Goal: Information Seeking & Learning: Learn about a topic

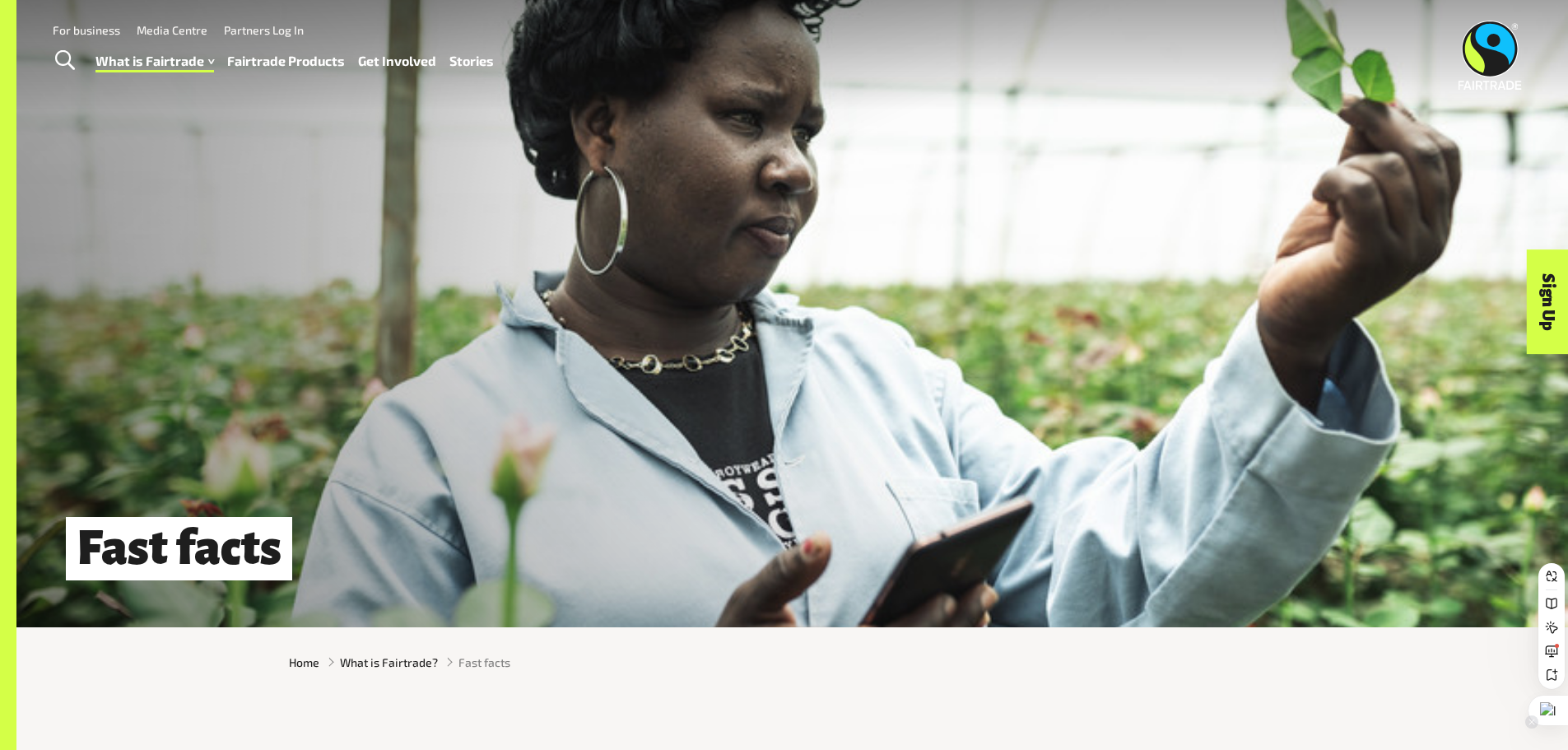
click at [1558, 717] on div at bounding box center [1548, 711] width 39 height 30
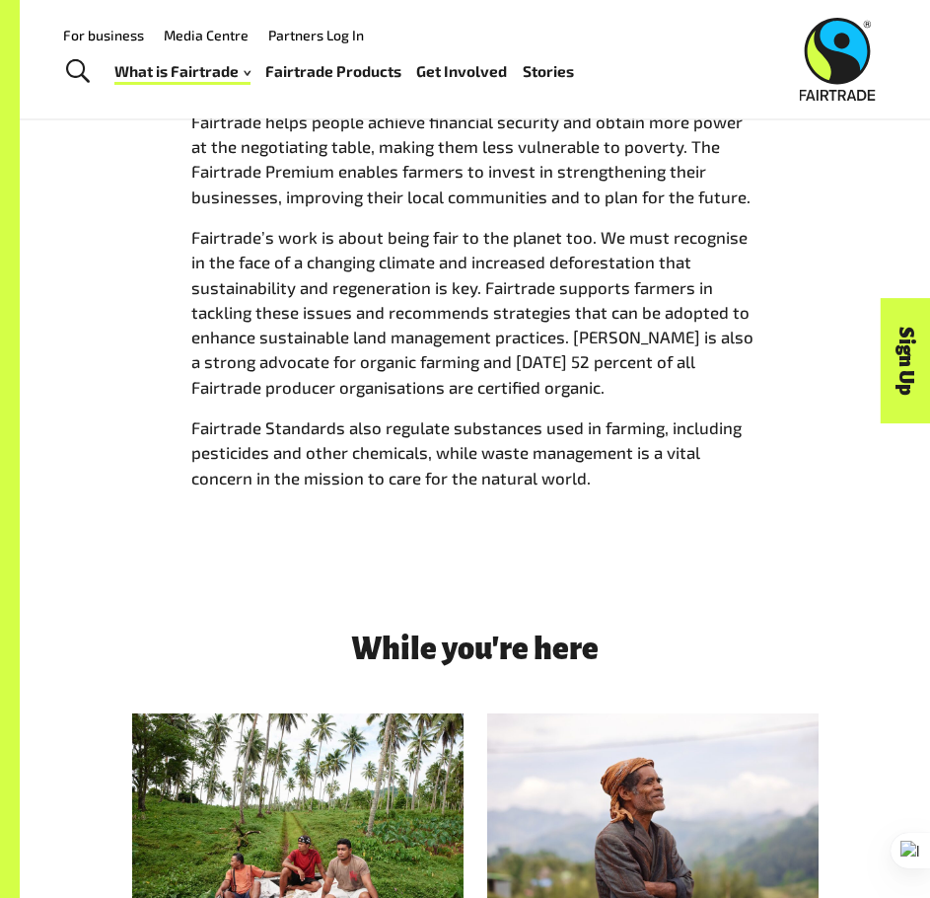
scroll to position [2115, 0]
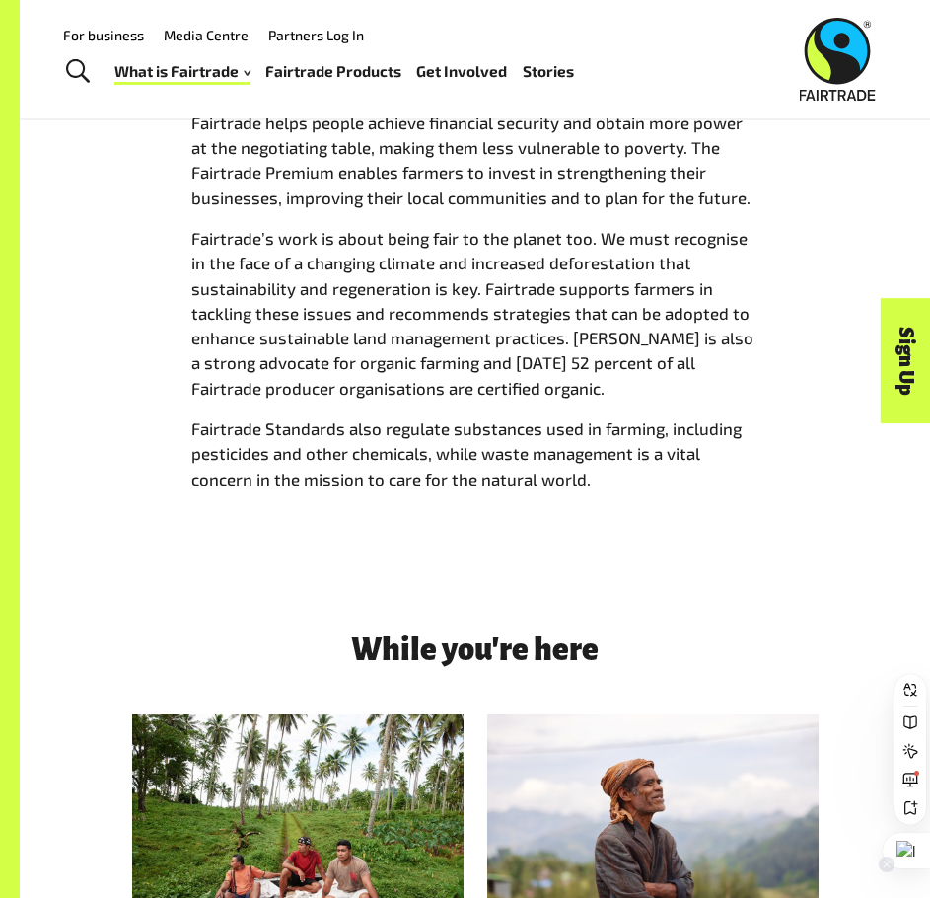
click at [909, 847] on div at bounding box center [906, 851] width 47 height 36
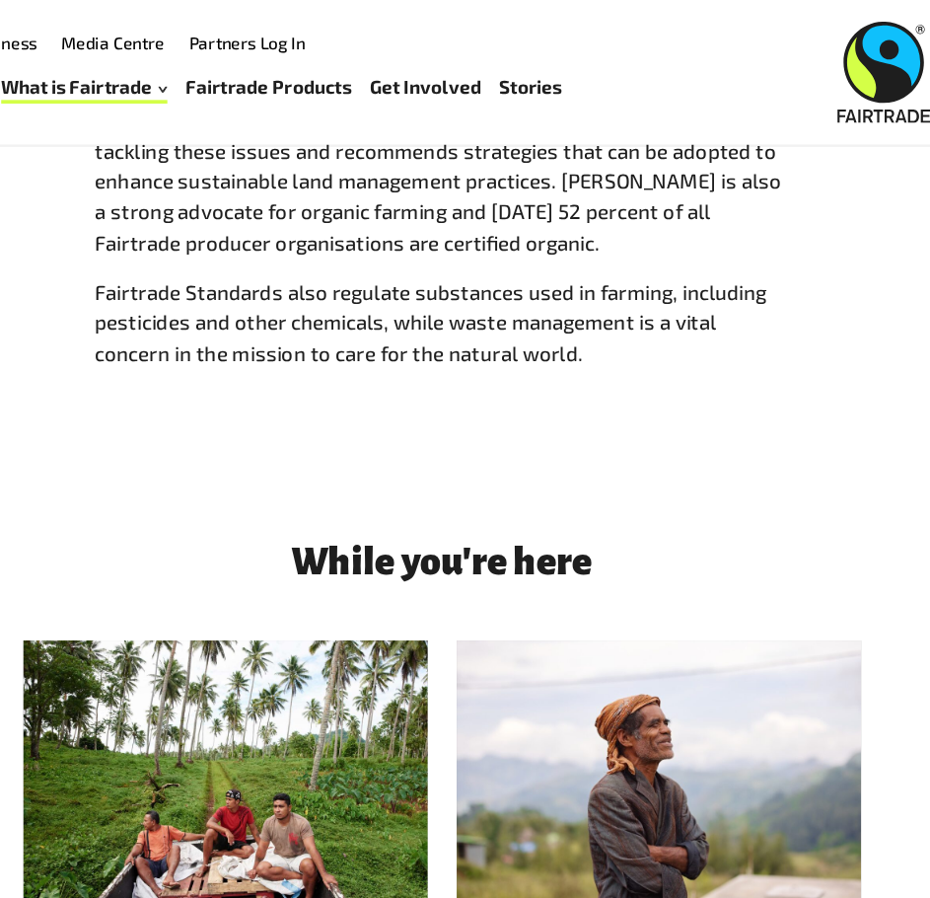
scroll to position [2304, 0]
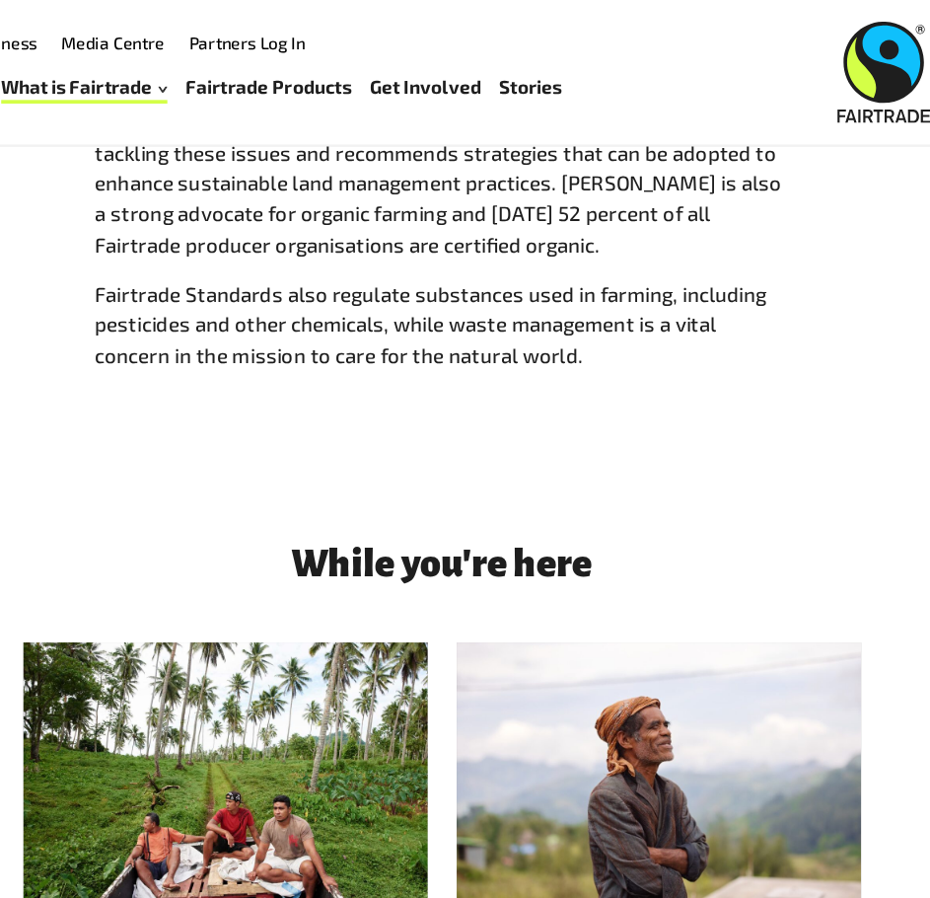
click at [644, 79] on div "For business Media Centre Partners Log In What is Fairtrade How Fairtrade works…" at bounding box center [474, 59] width 863 height 75
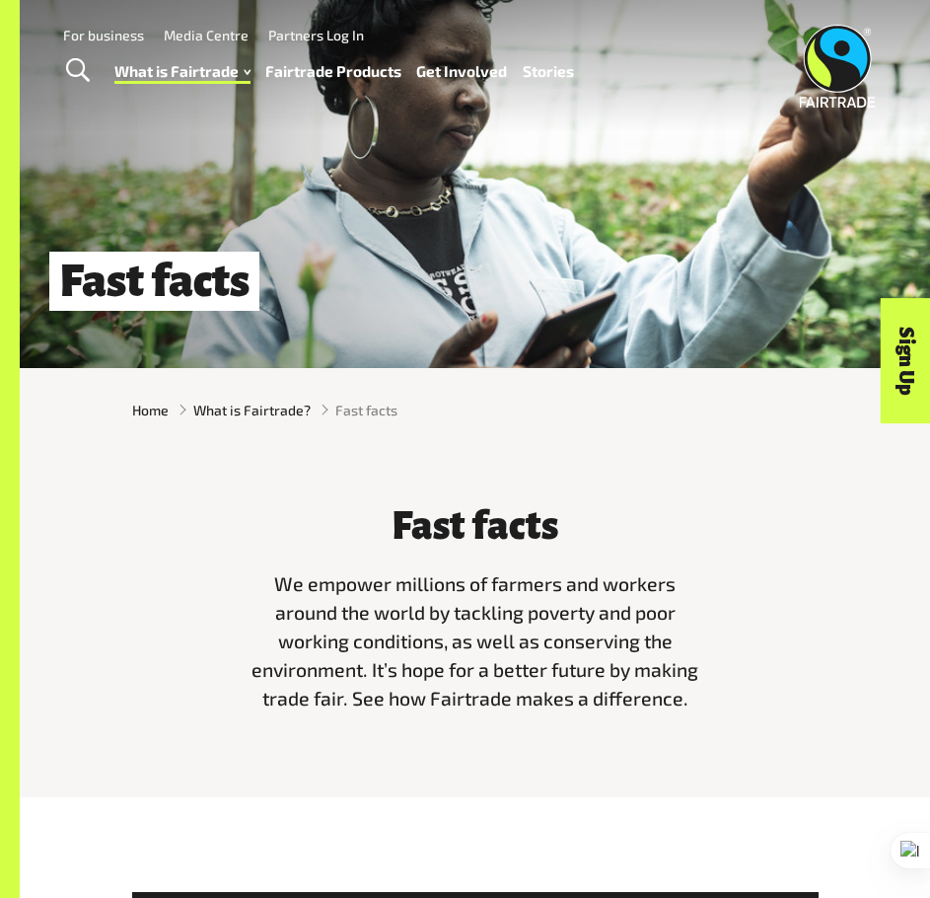
scroll to position [0, 0]
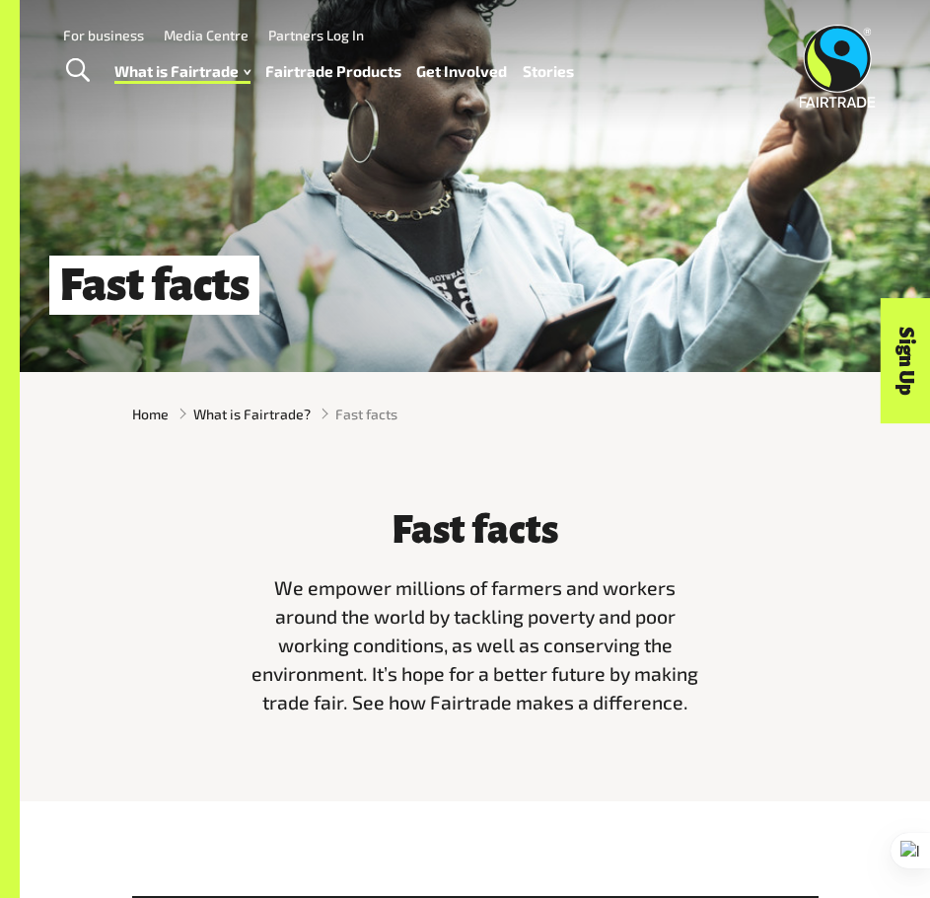
click at [329, 75] on link "Fairtrade Products" at bounding box center [333, 72] width 136 height 28
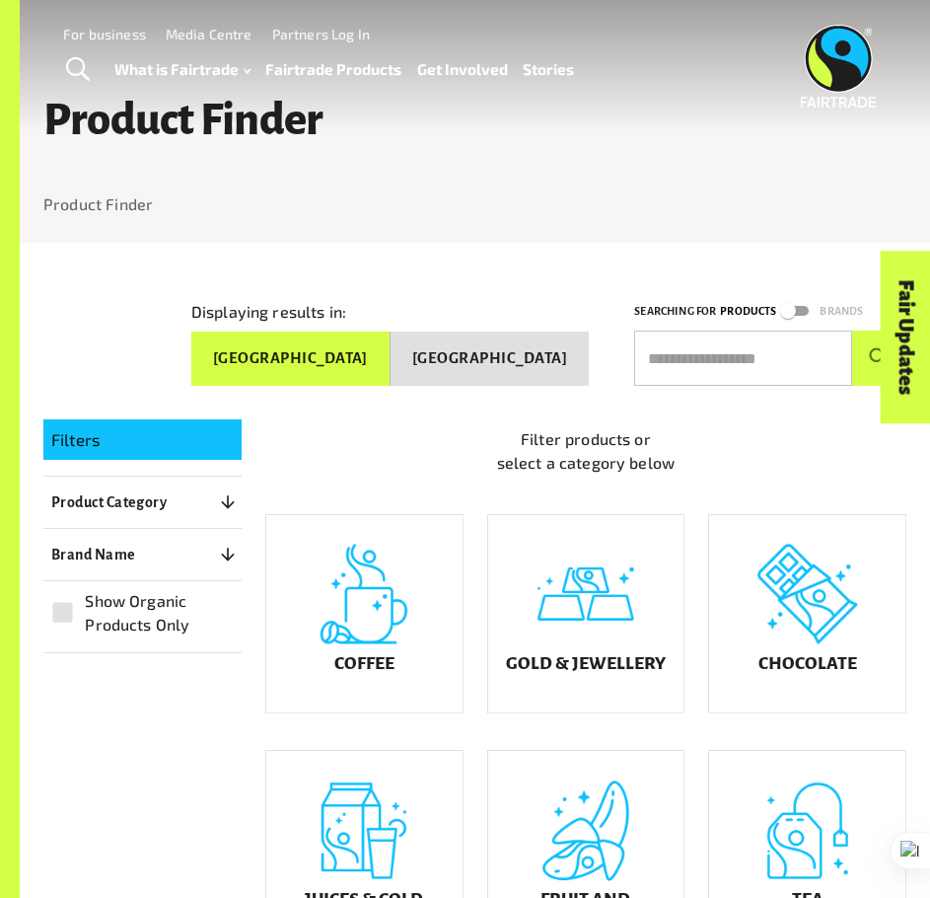
scroll to position [195, 0]
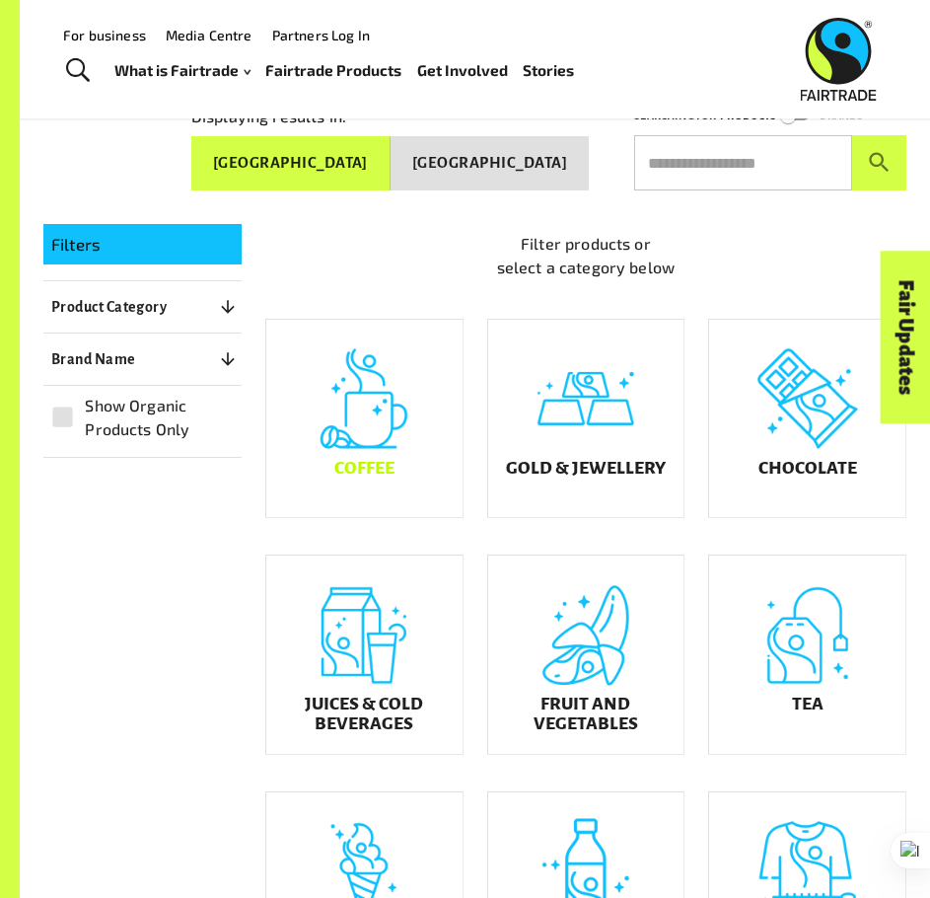
click at [325, 411] on div "Coffee" at bounding box center [364, 419] width 196 height 198
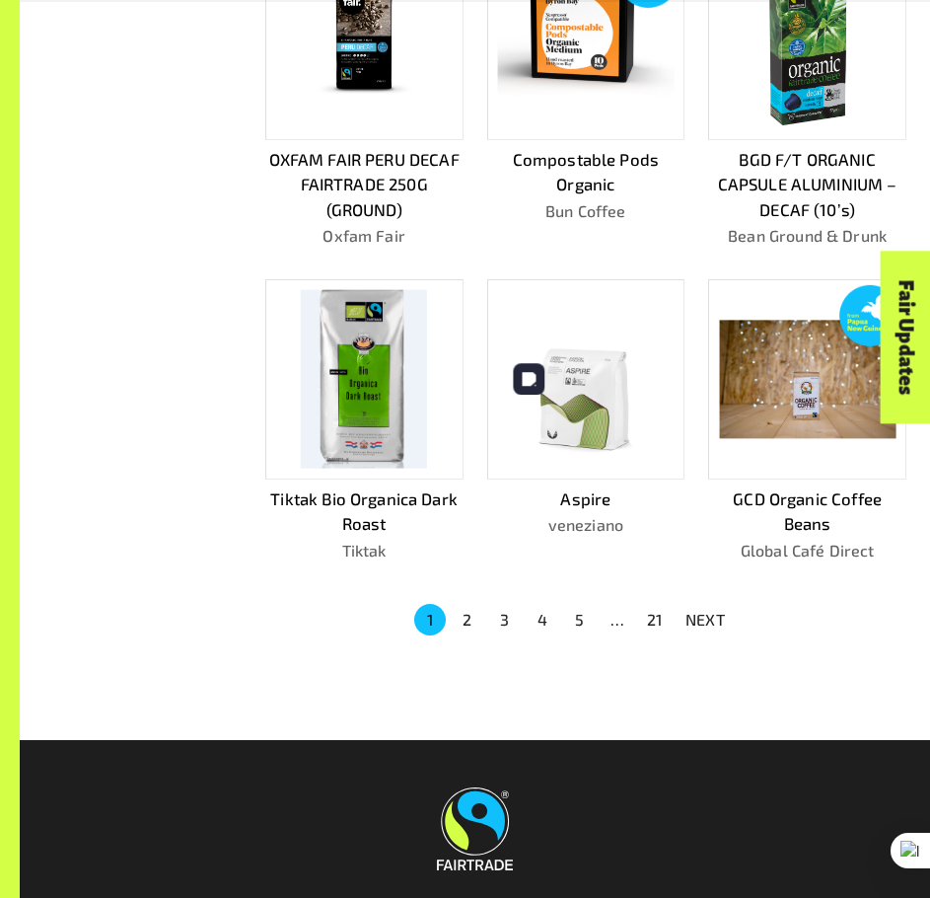
scroll to position [891, 0]
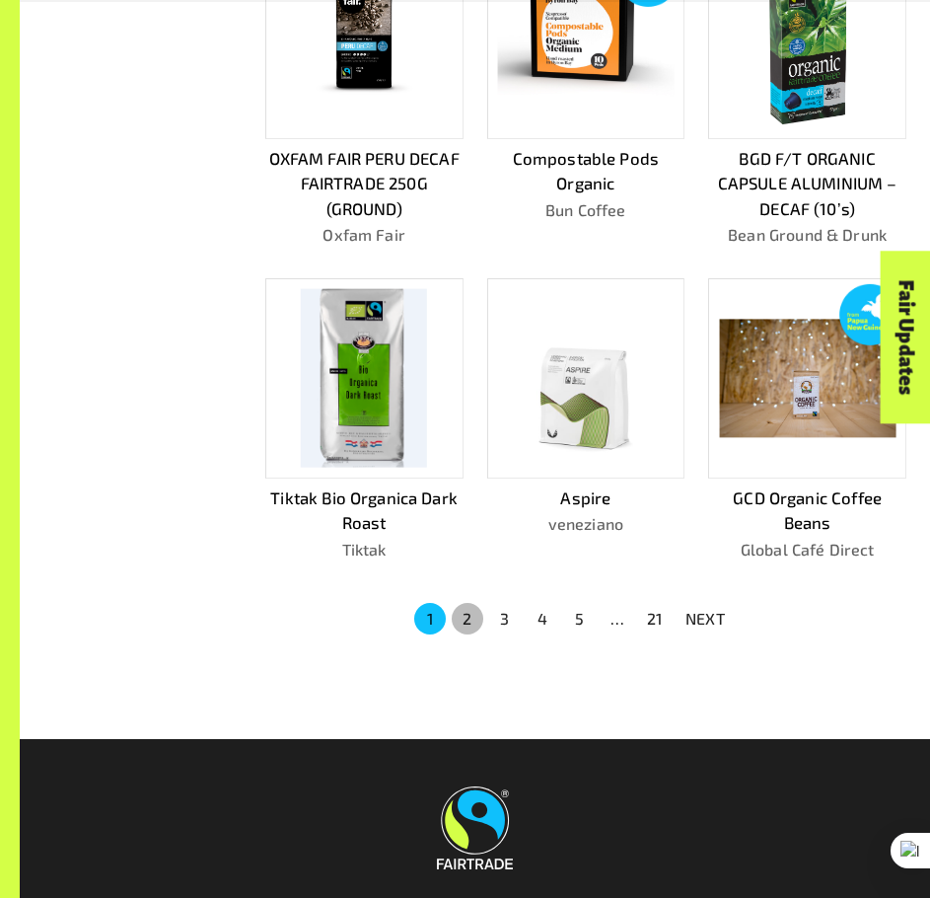
click at [472, 611] on button "2" at bounding box center [468, 619] width 32 height 32
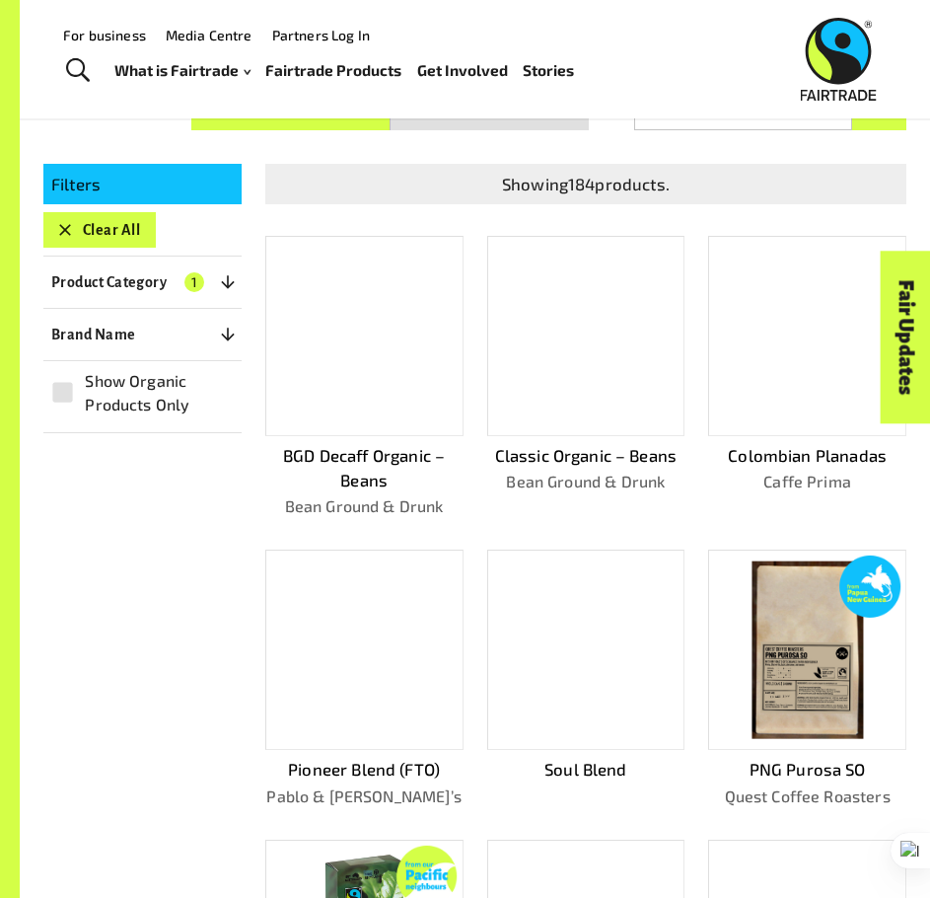
scroll to position [254, 0]
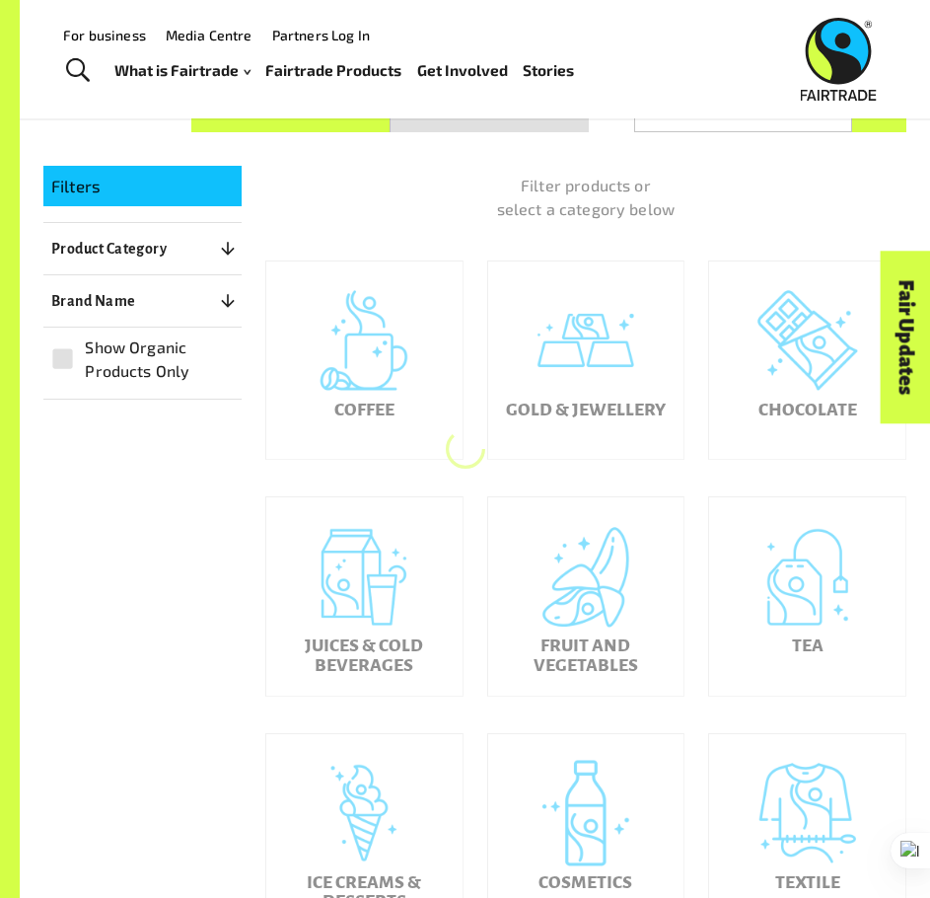
scroll to position [195, 0]
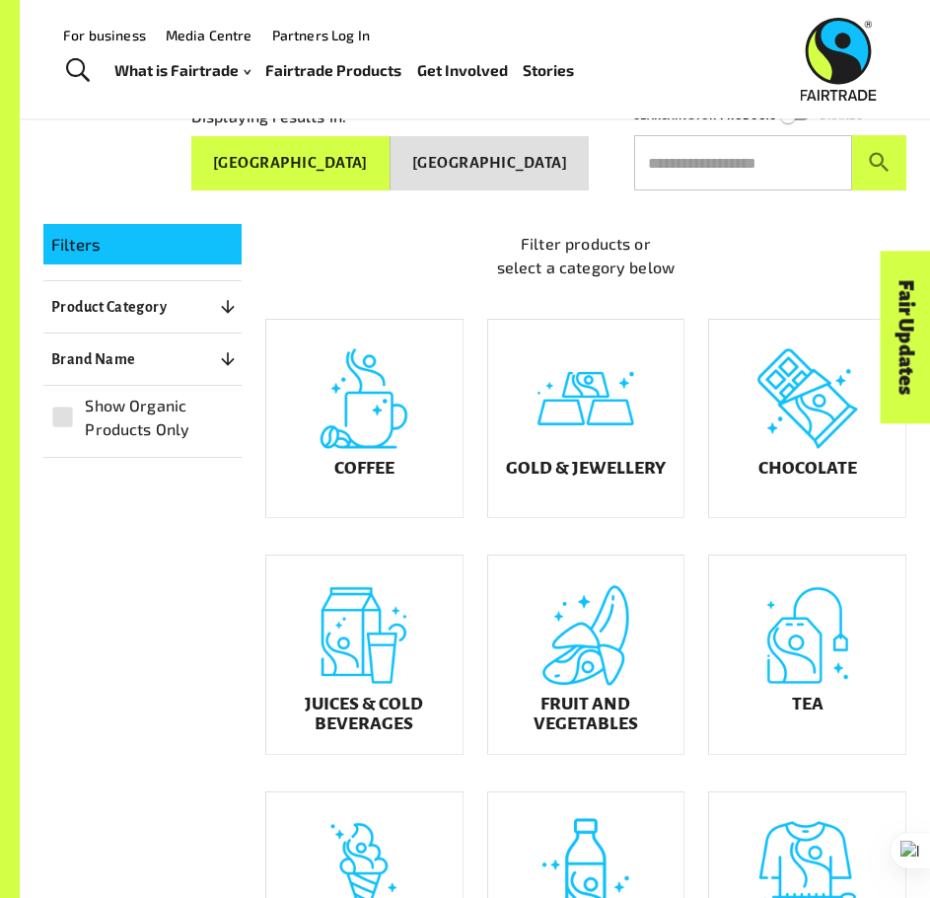
click at [774, 397] on div "Fair Updates" at bounding box center [794, 399] width 173 height 50
click at [802, 500] on div "Chocolate" at bounding box center [807, 419] width 196 height 198
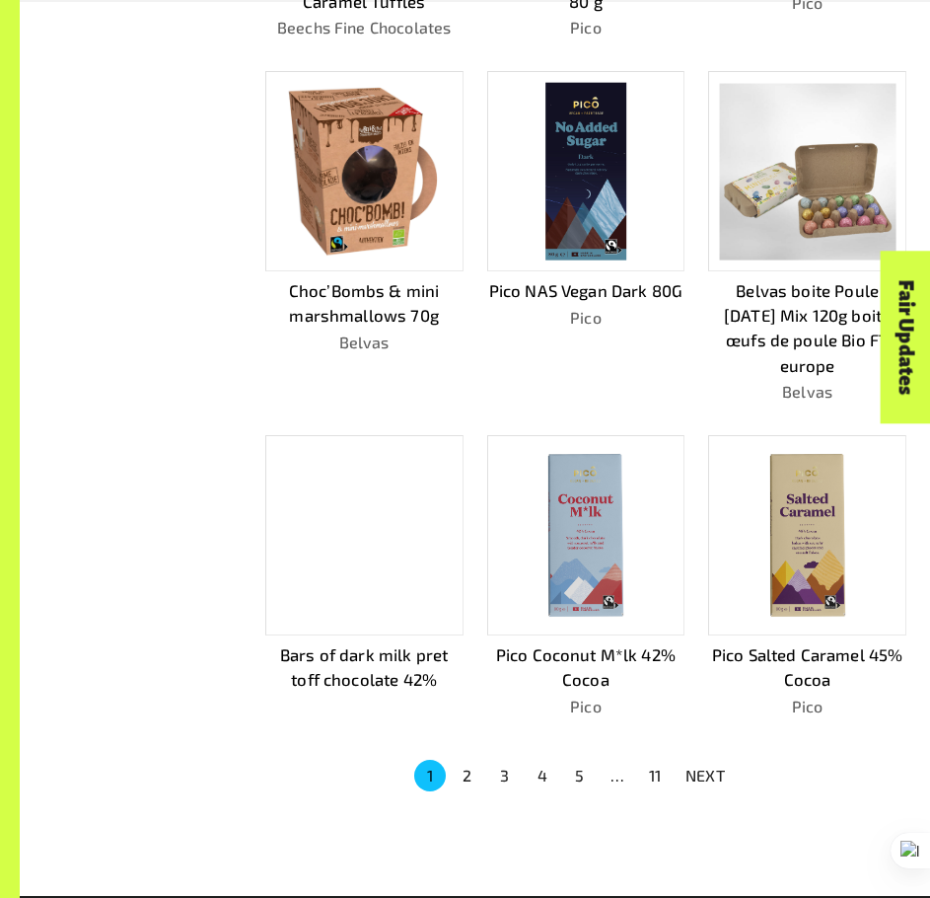
scroll to position [735, 0]
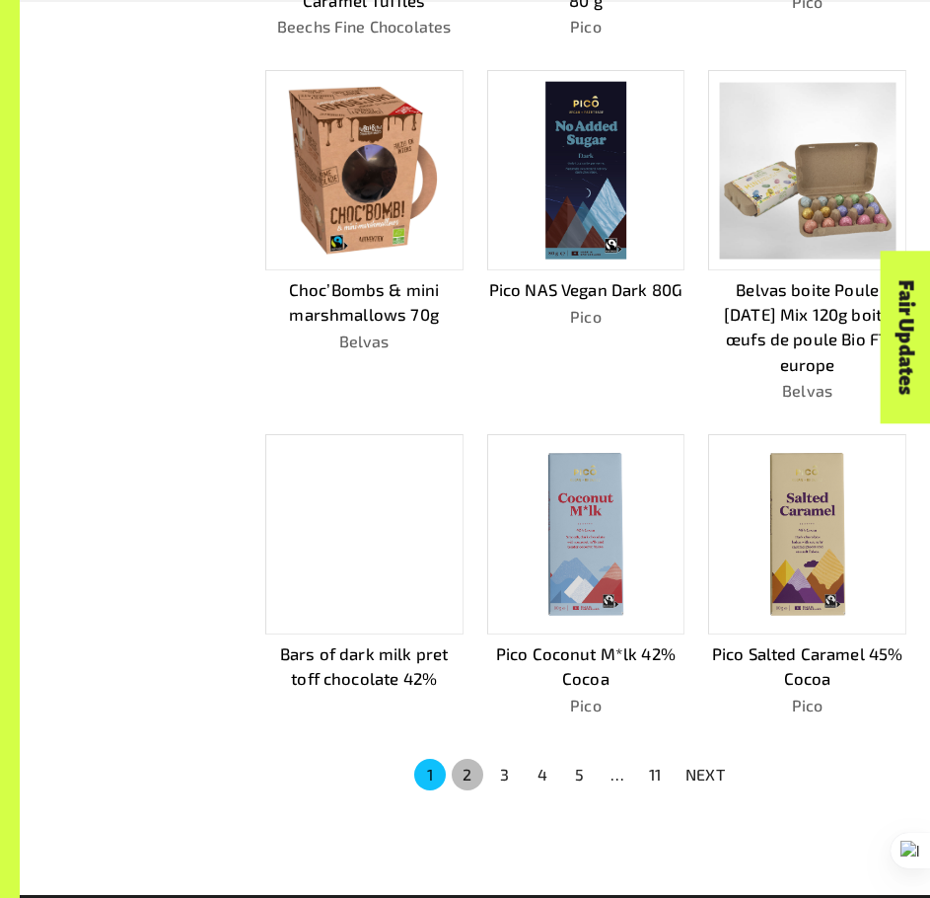
click at [472, 774] on button "2" at bounding box center [468, 775] width 32 height 32
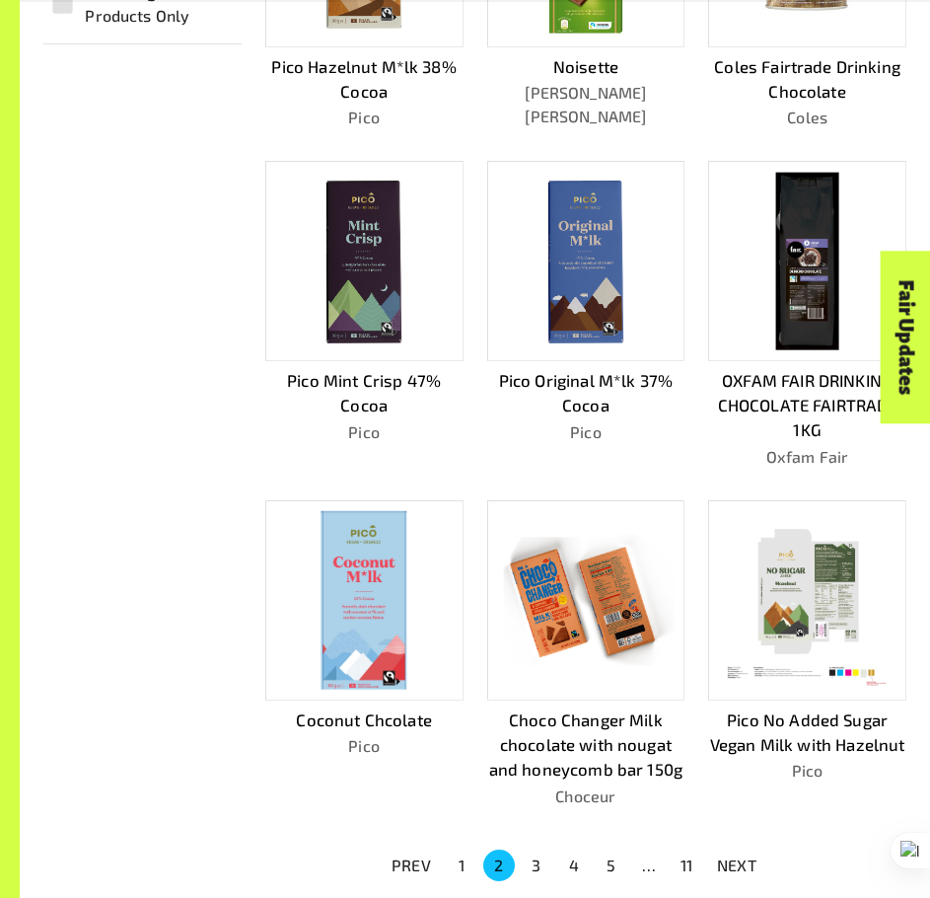
scroll to position [645, 0]
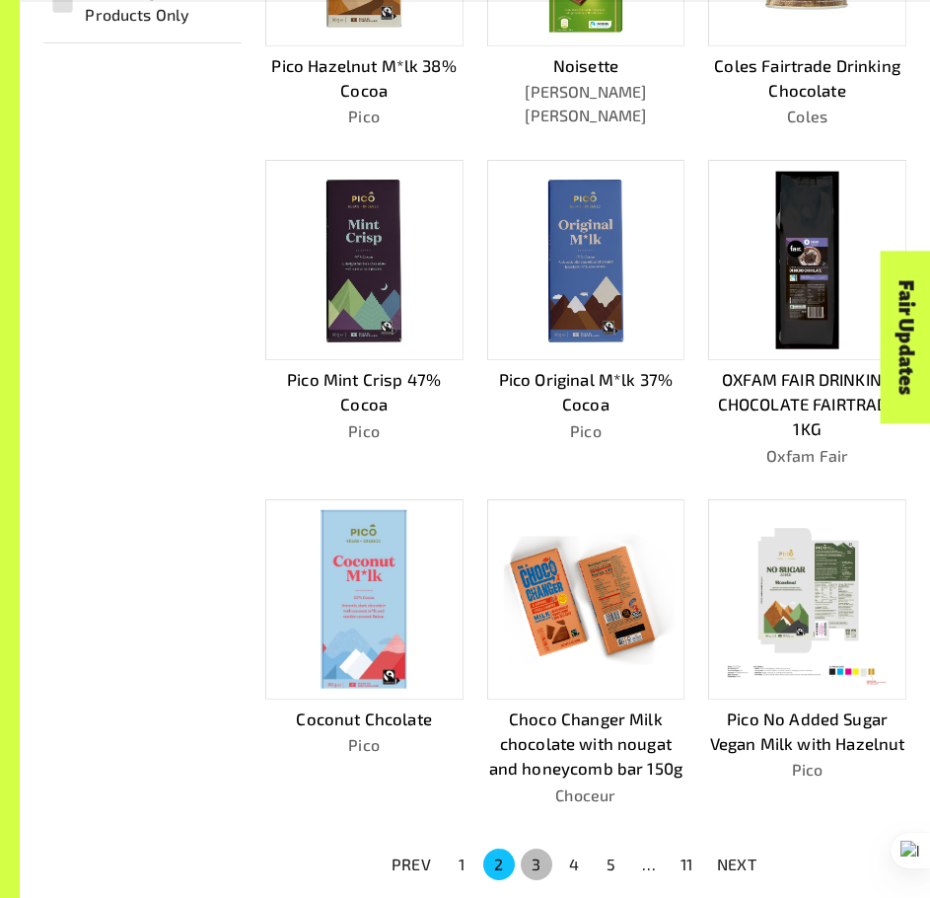
click at [545, 865] on button "3" at bounding box center [537, 864] width 32 height 32
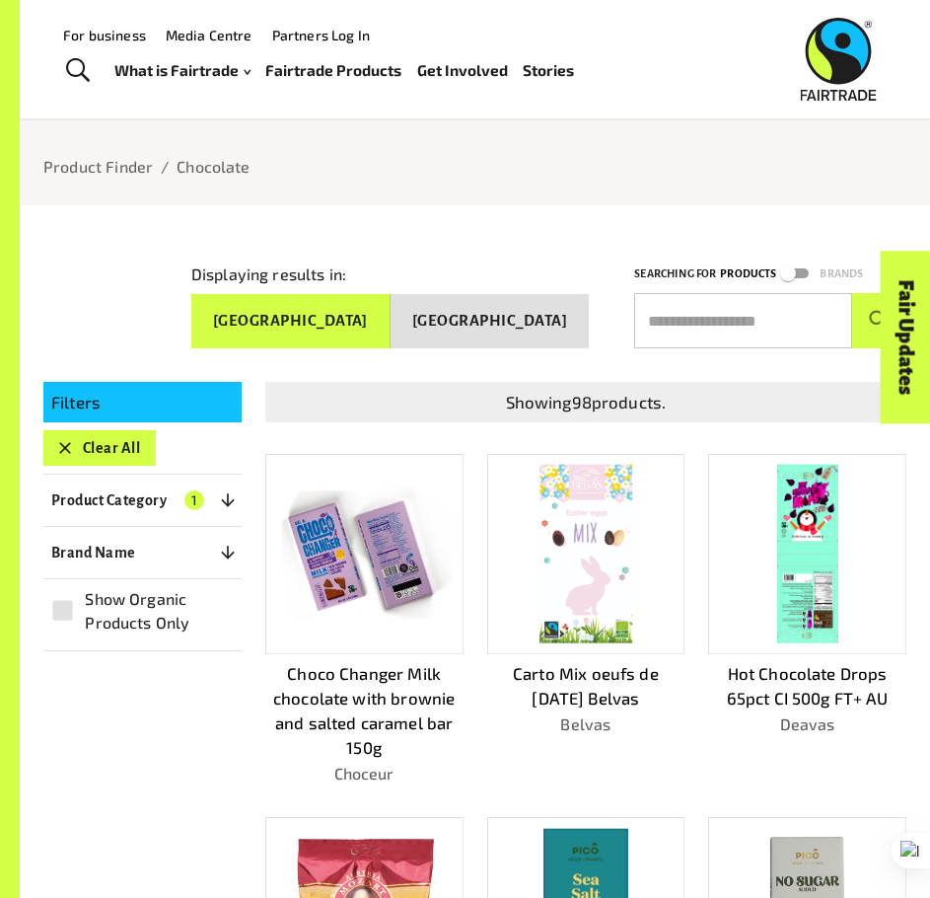
scroll to position [22, 0]
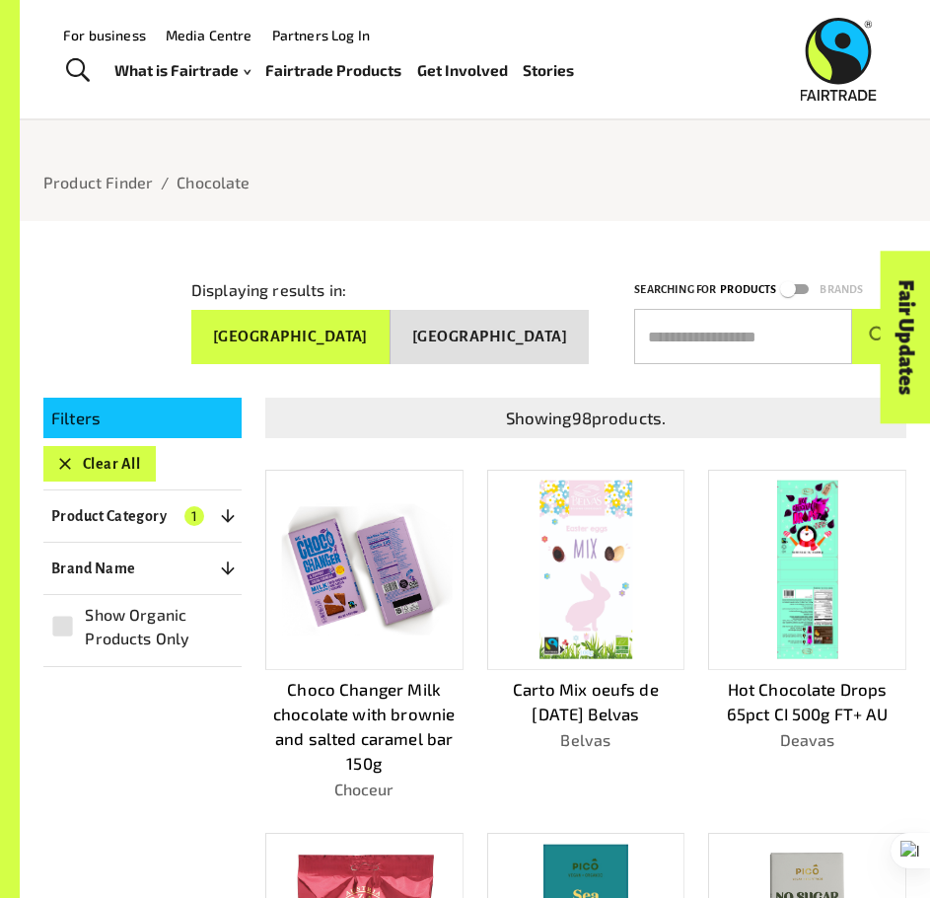
click at [111, 472] on button "Clear All" at bounding box center [99, 464] width 112 height 36
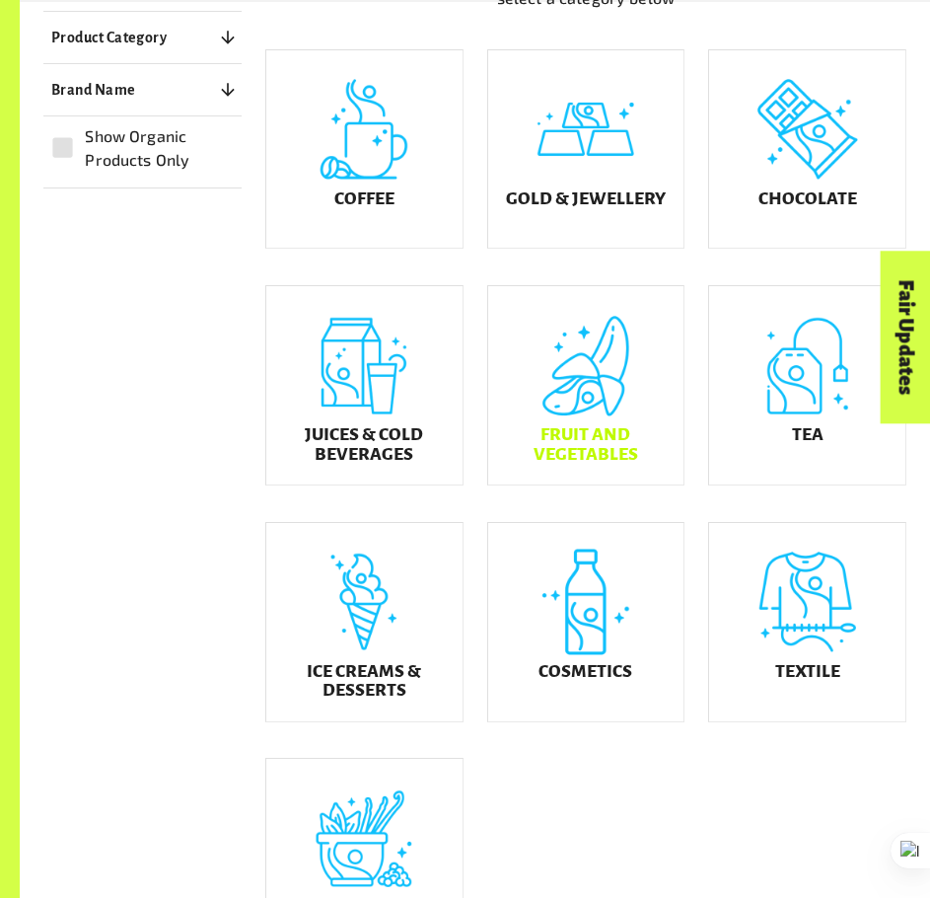
scroll to position [466, 0]
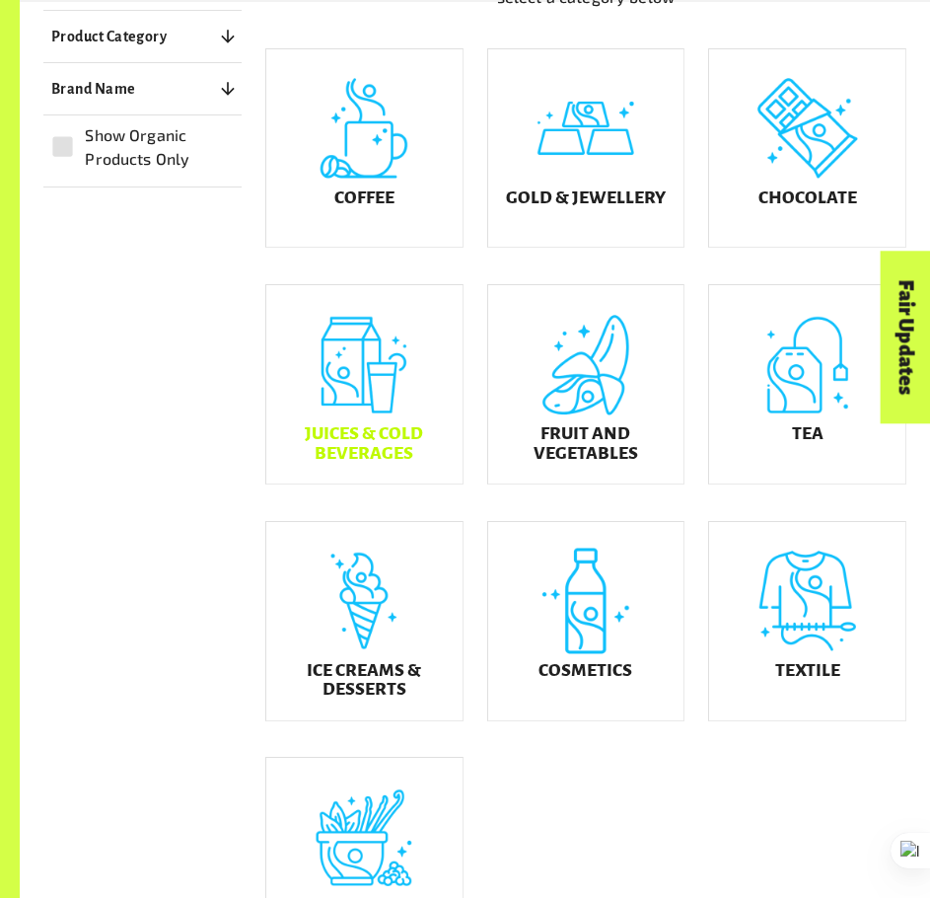
click at [382, 358] on div "Juices & Cold Beverages" at bounding box center [364, 384] width 196 height 198
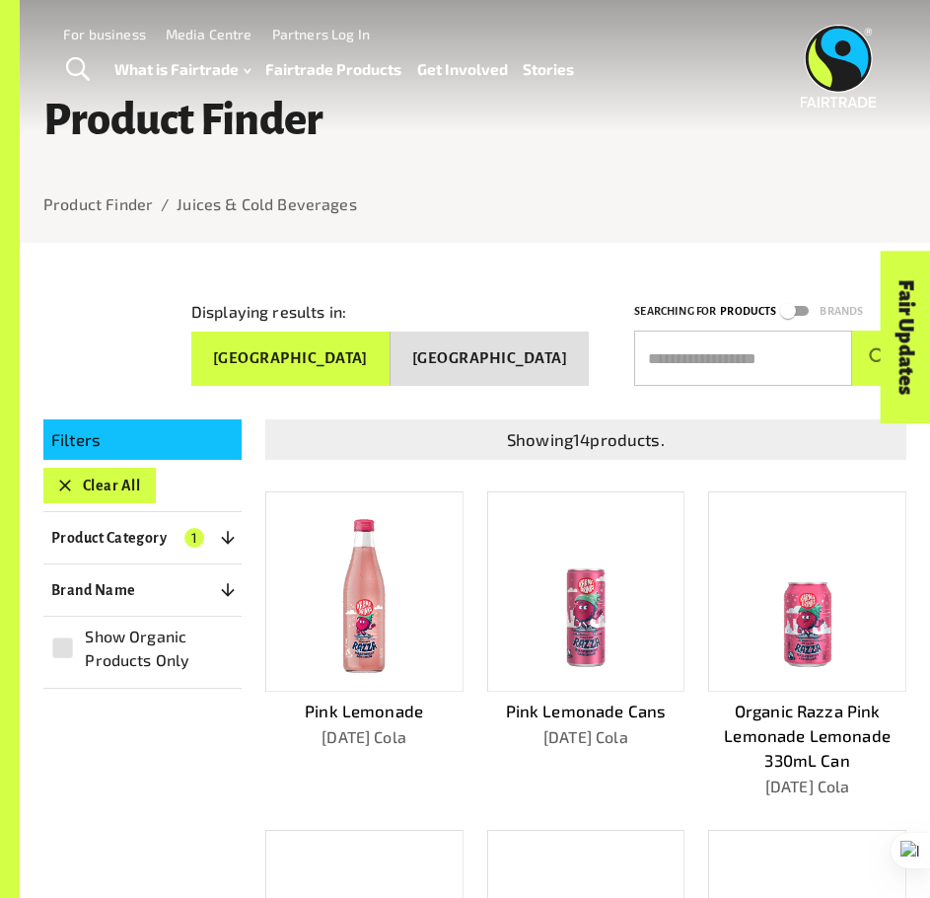
click at [116, 470] on button "Clear All" at bounding box center [99, 486] width 112 height 36
click at [116, 511] on hr at bounding box center [142, 511] width 198 height 1
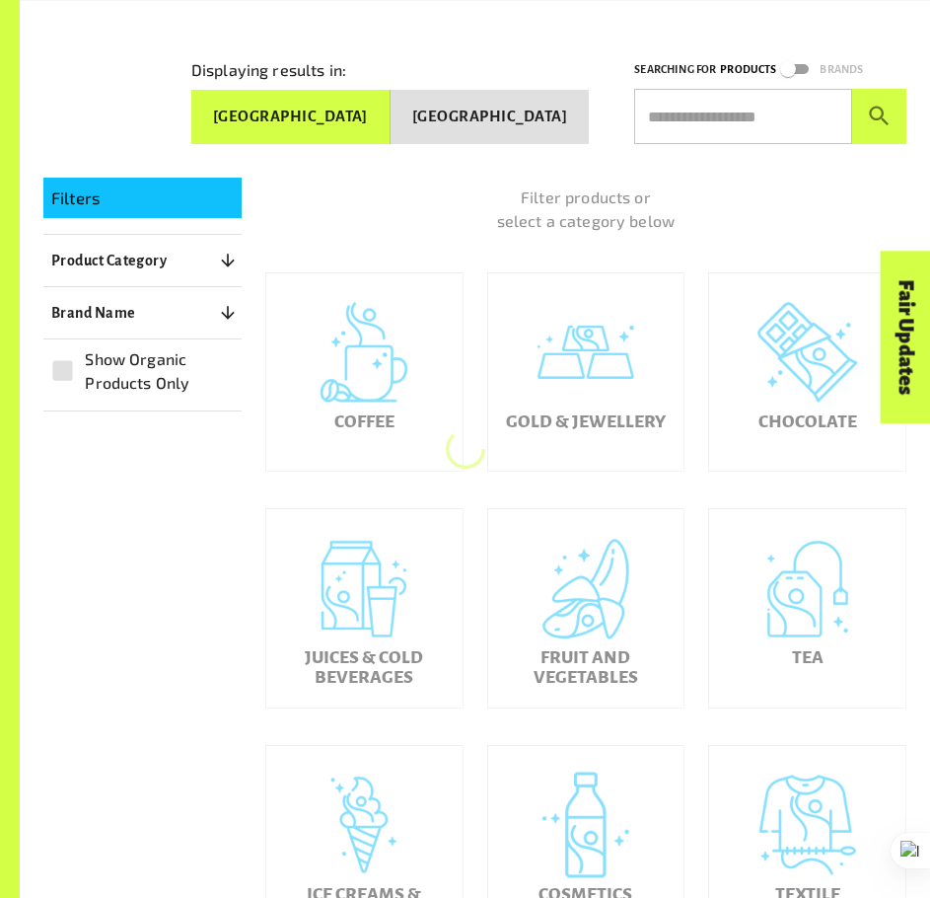
scroll to position [245, 0]
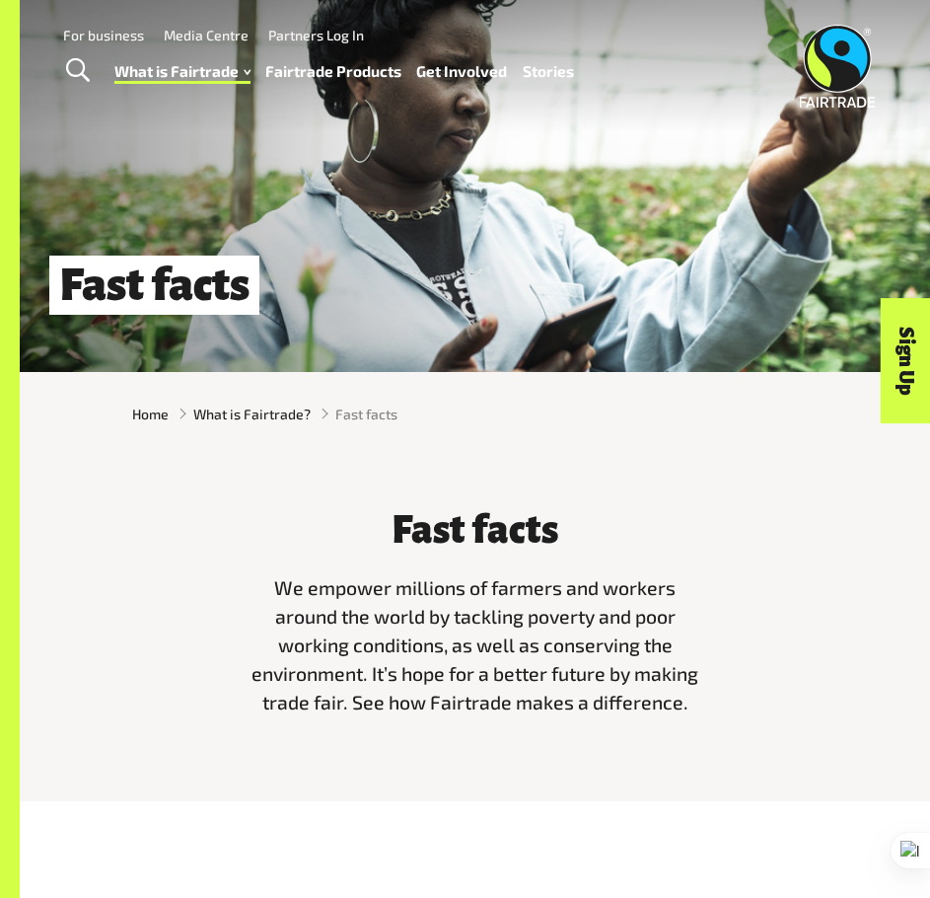
click at [371, 72] on link "Fairtrade Products" at bounding box center [333, 72] width 136 height 28
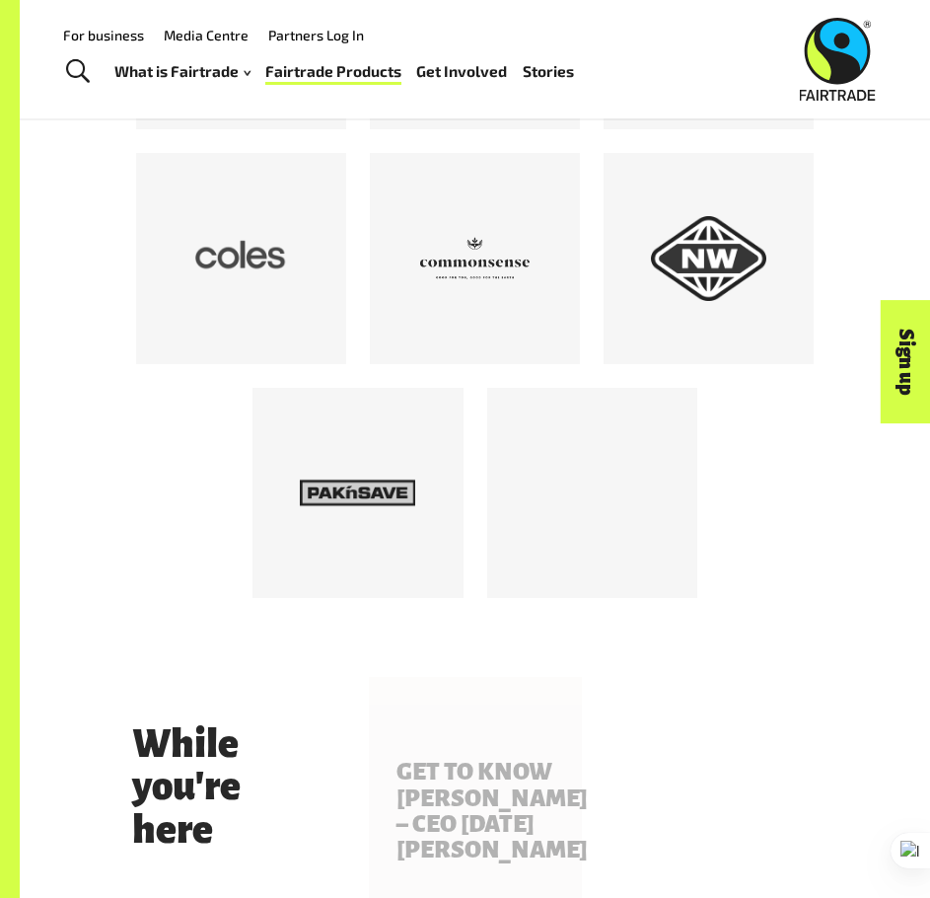
scroll to position [2022, 0]
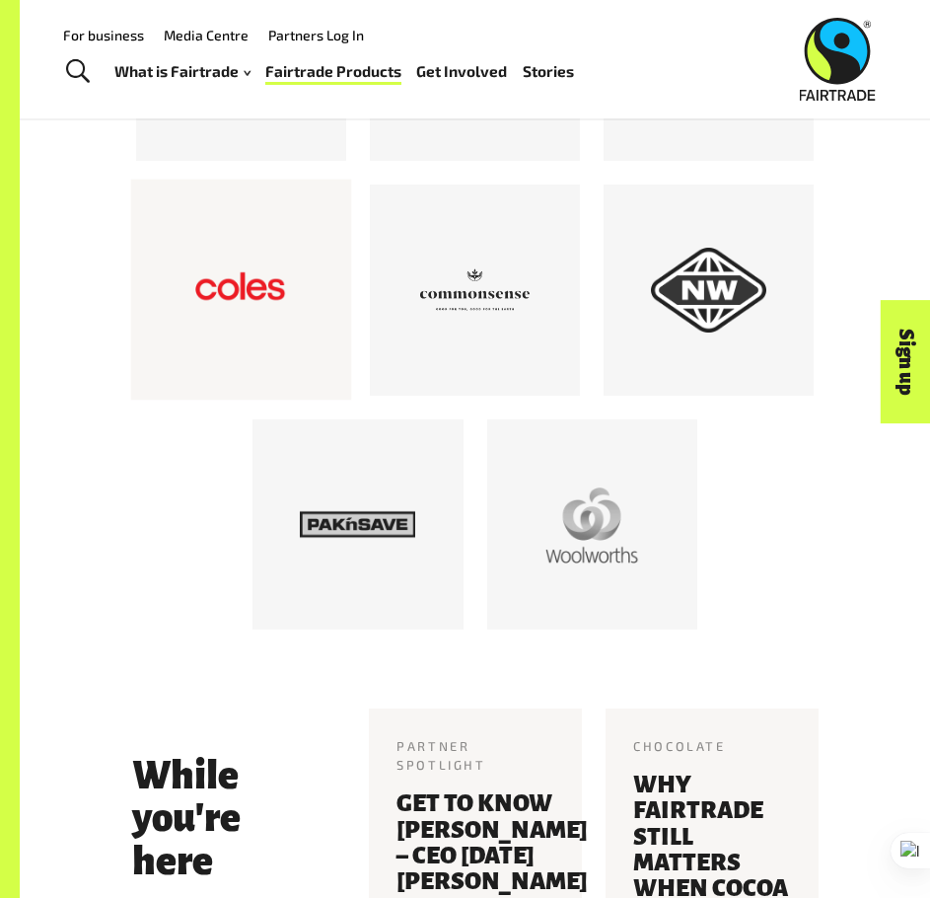
click at [305, 294] on div at bounding box center [240, 290] width 221 height 221
